Goal: Navigation & Orientation: Understand site structure

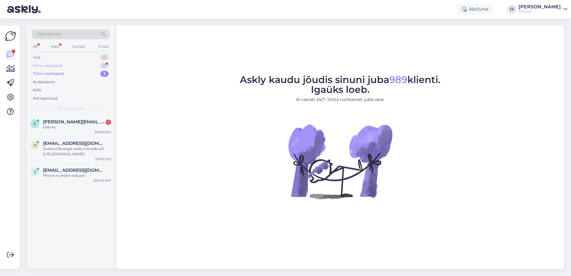
click at [56, 63] on div "Minu vestlused" at bounding box center [48, 66] width 30 height 6
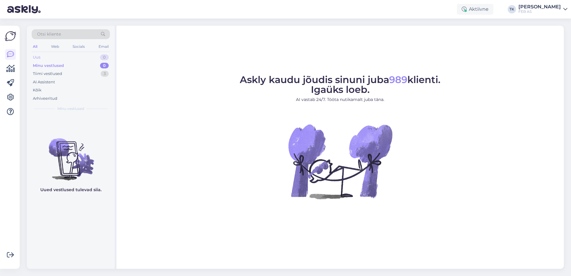
click at [61, 53] on div "Uus 0" at bounding box center [71, 57] width 78 height 8
click at [56, 67] on div "Minu vestlused" at bounding box center [48, 66] width 30 height 6
click at [13, 67] on icon at bounding box center [10, 68] width 9 height 7
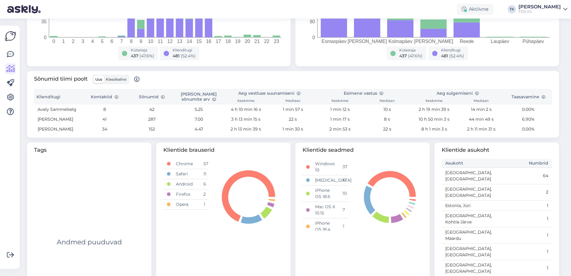
scroll to position [162, 0]
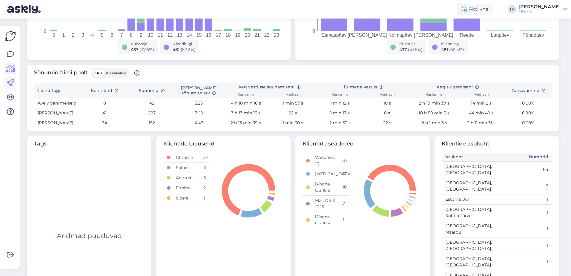
click at [12, 83] on icon at bounding box center [10, 82] width 7 height 7
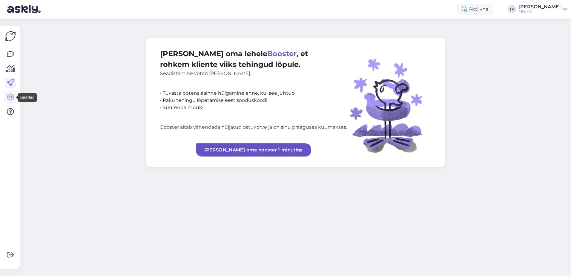
click at [11, 98] on icon at bounding box center [10, 97] width 7 height 7
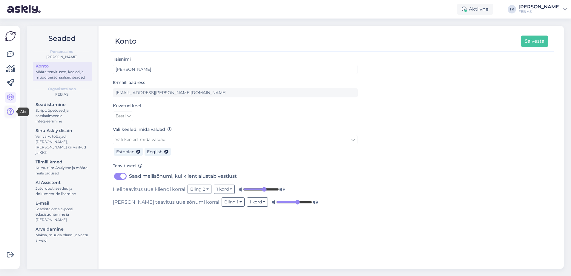
click at [10, 109] on icon at bounding box center [10, 111] width 7 height 7
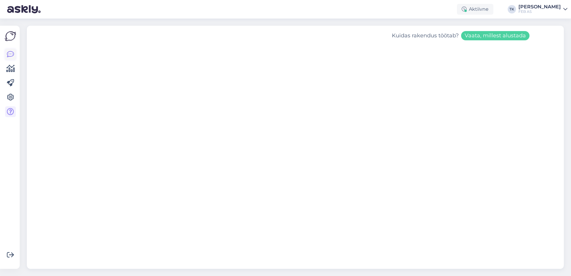
click at [7, 59] on link at bounding box center [10, 54] width 11 height 11
